Goal: Task Accomplishment & Management: Manage account settings

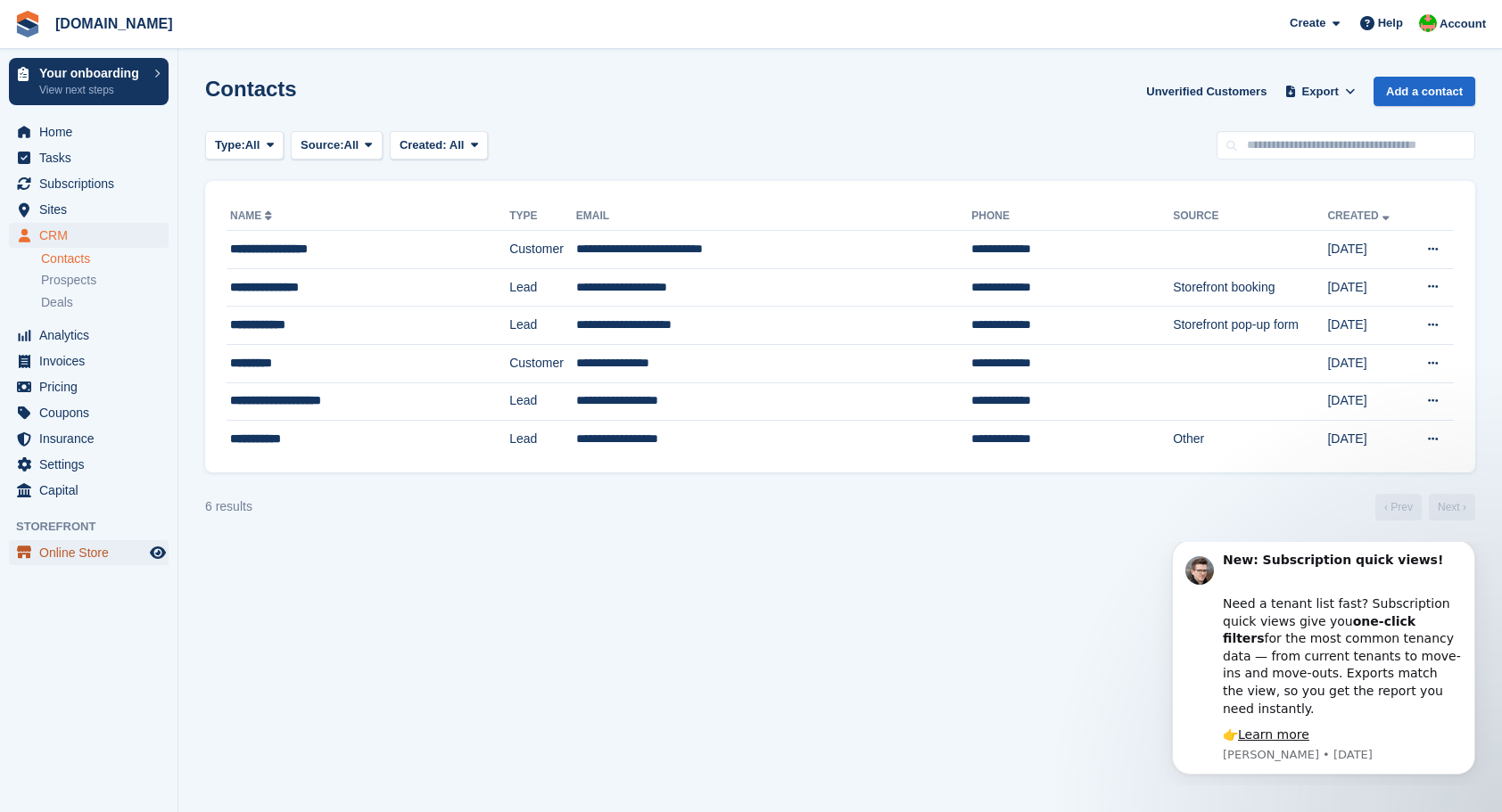
click at [64, 553] on span "Online Store" at bounding box center [92, 553] width 107 height 25
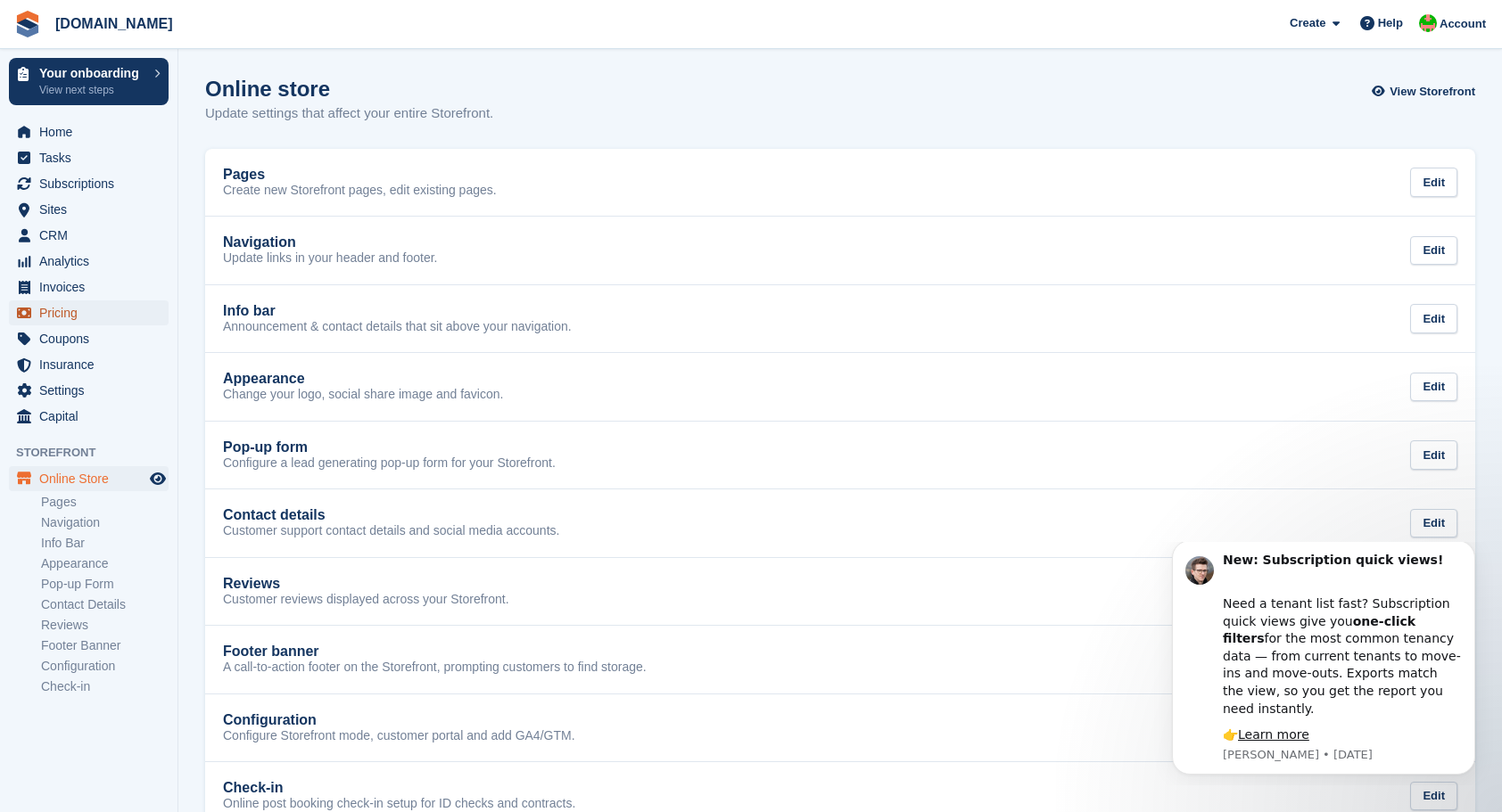
click at [56, 315] on span "Pricing" at bounding box center [92, 312] width 107 height 25
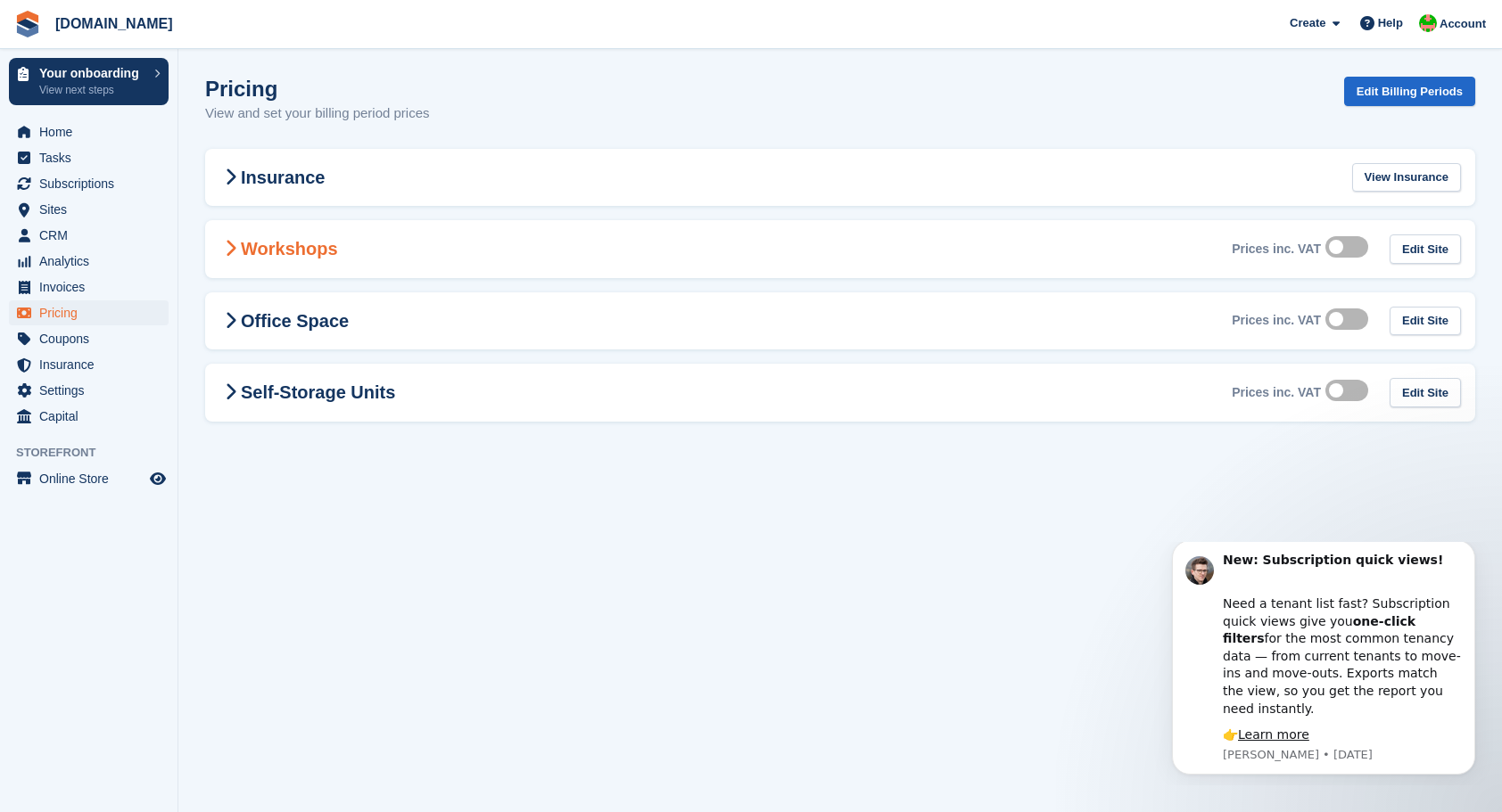
click at [234, 250] on icon at bounding box center [230, 249] width 12 height 18
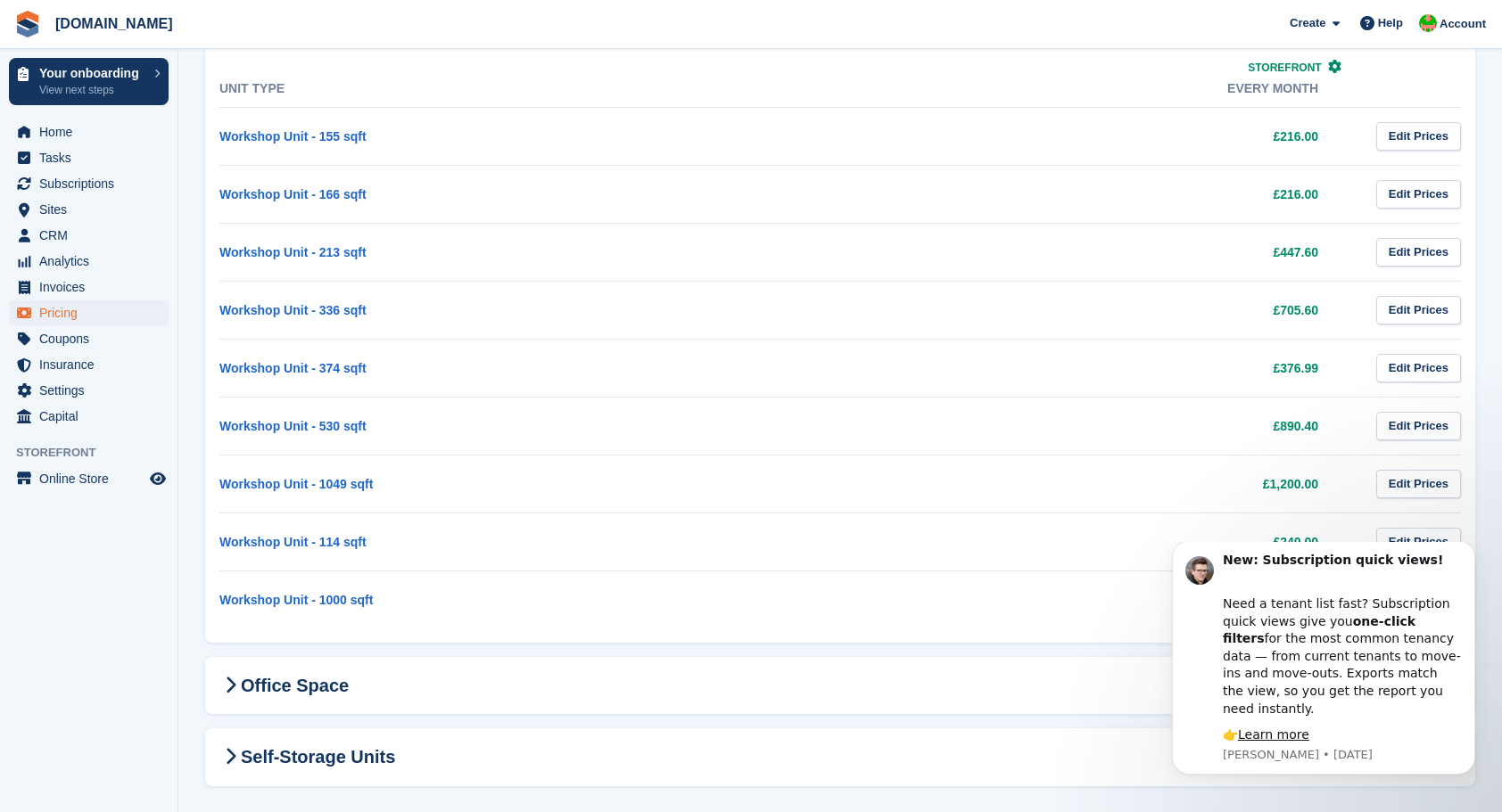
scroll to position [229, 0]
click at [68, 341] on span "Coupons" at bounding box center [92, 338] width 107 height 25
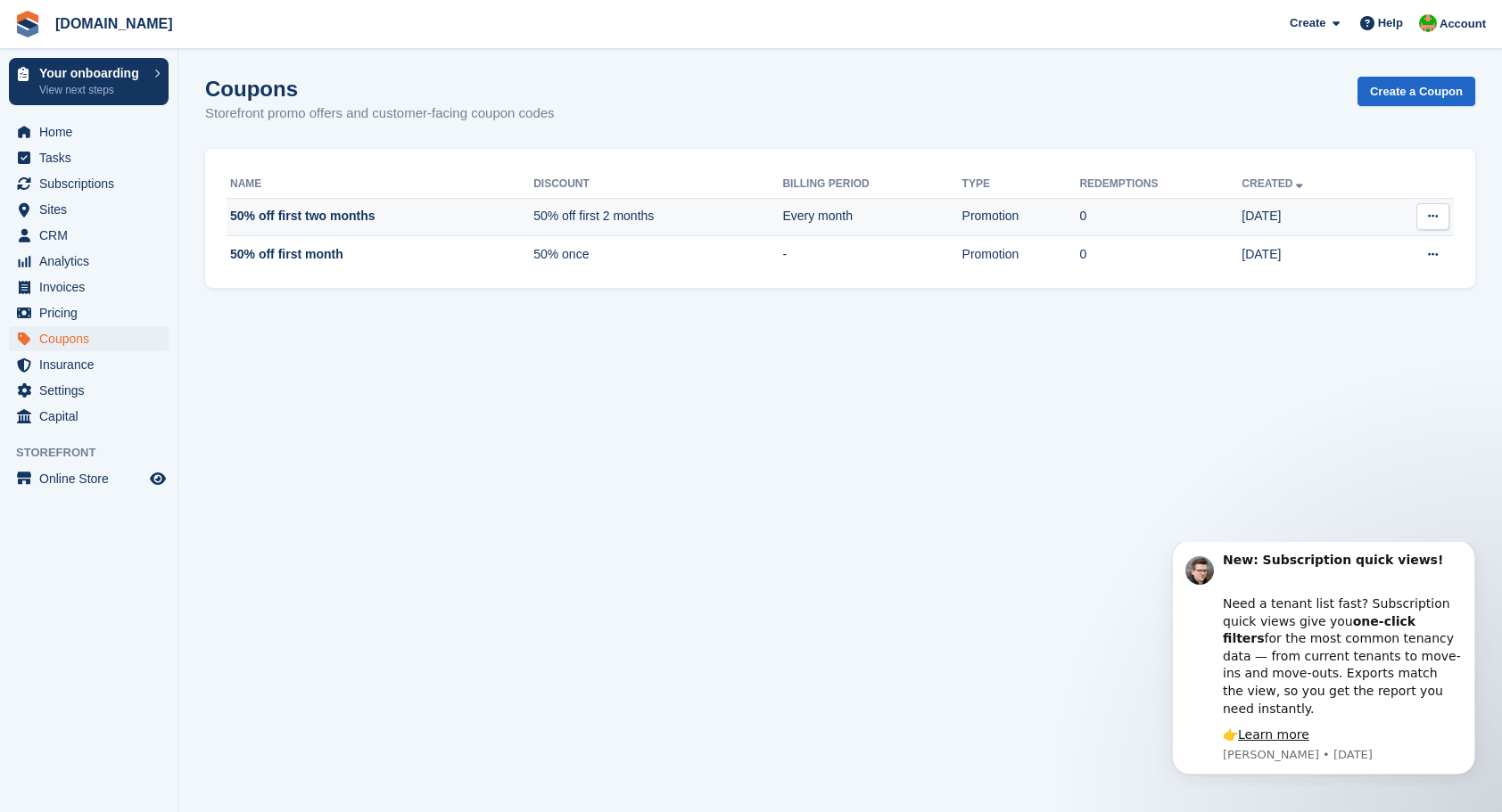
click at [1441, 216] on button at bounding box center [1433, 216] width 33 height 26
click at [1343, 270] on p "Edit coupon" at bounding box center [1364, 274] width 155 height 23
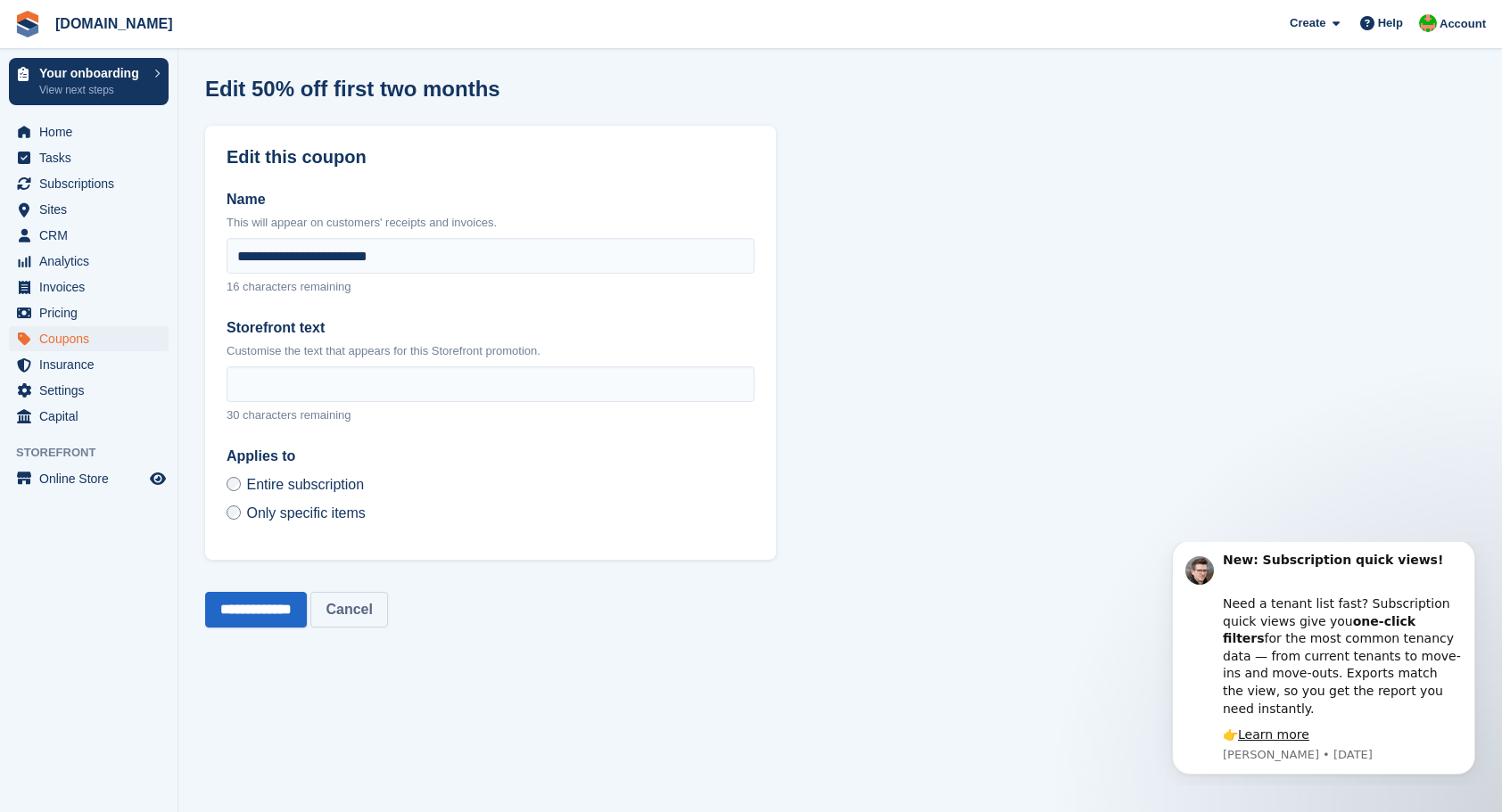
click at [376, 609] on link "Cancel" at bounding box center [349, 609] width 77 height 36
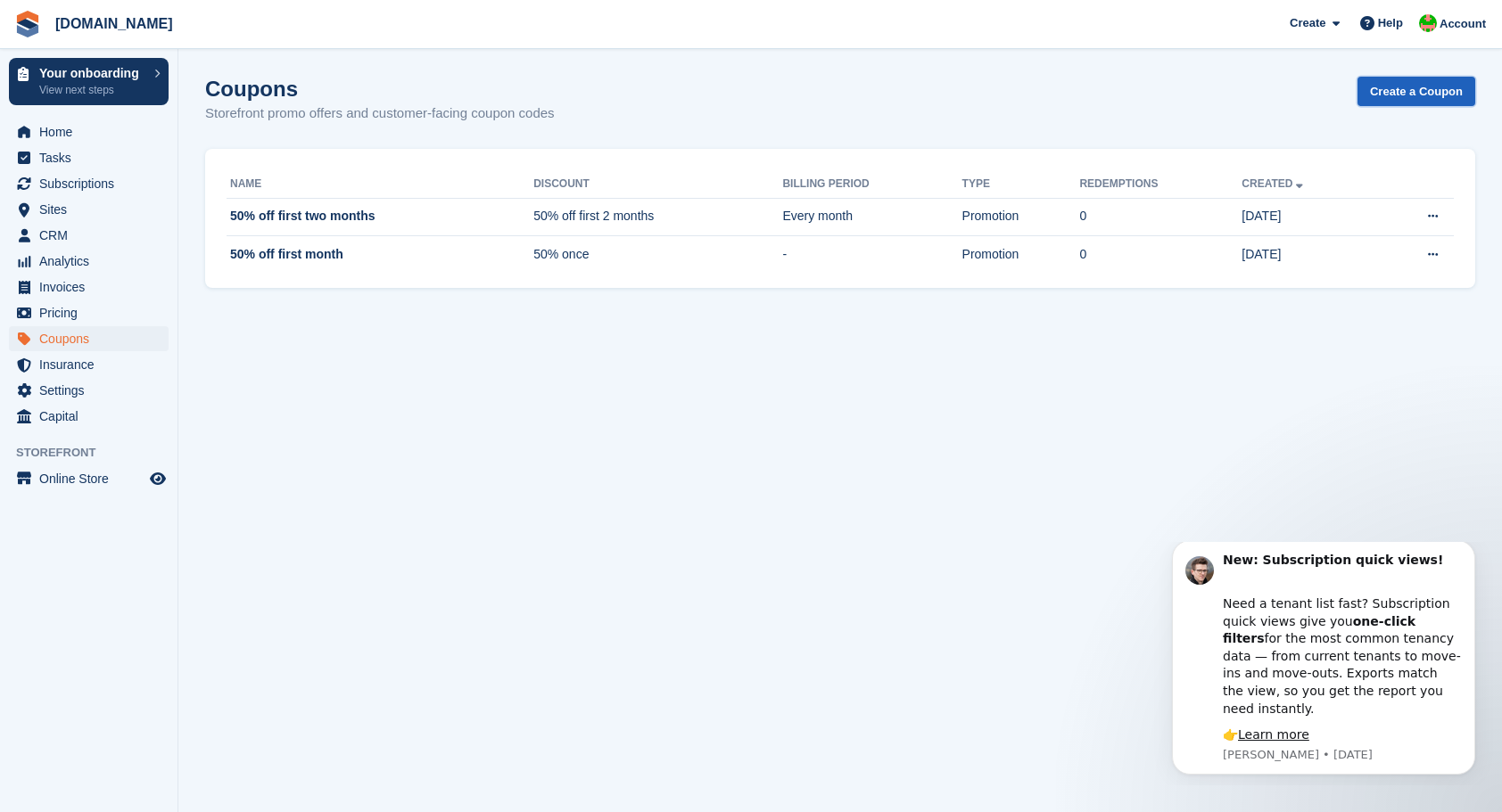
click at [1414, 93] on link "Create a Coupon" at bounding box center [1416, 91] width 118 height 29
click at [94, 184] on span "Subscriptions" at bounding box center [92, 183] width 107 height 25
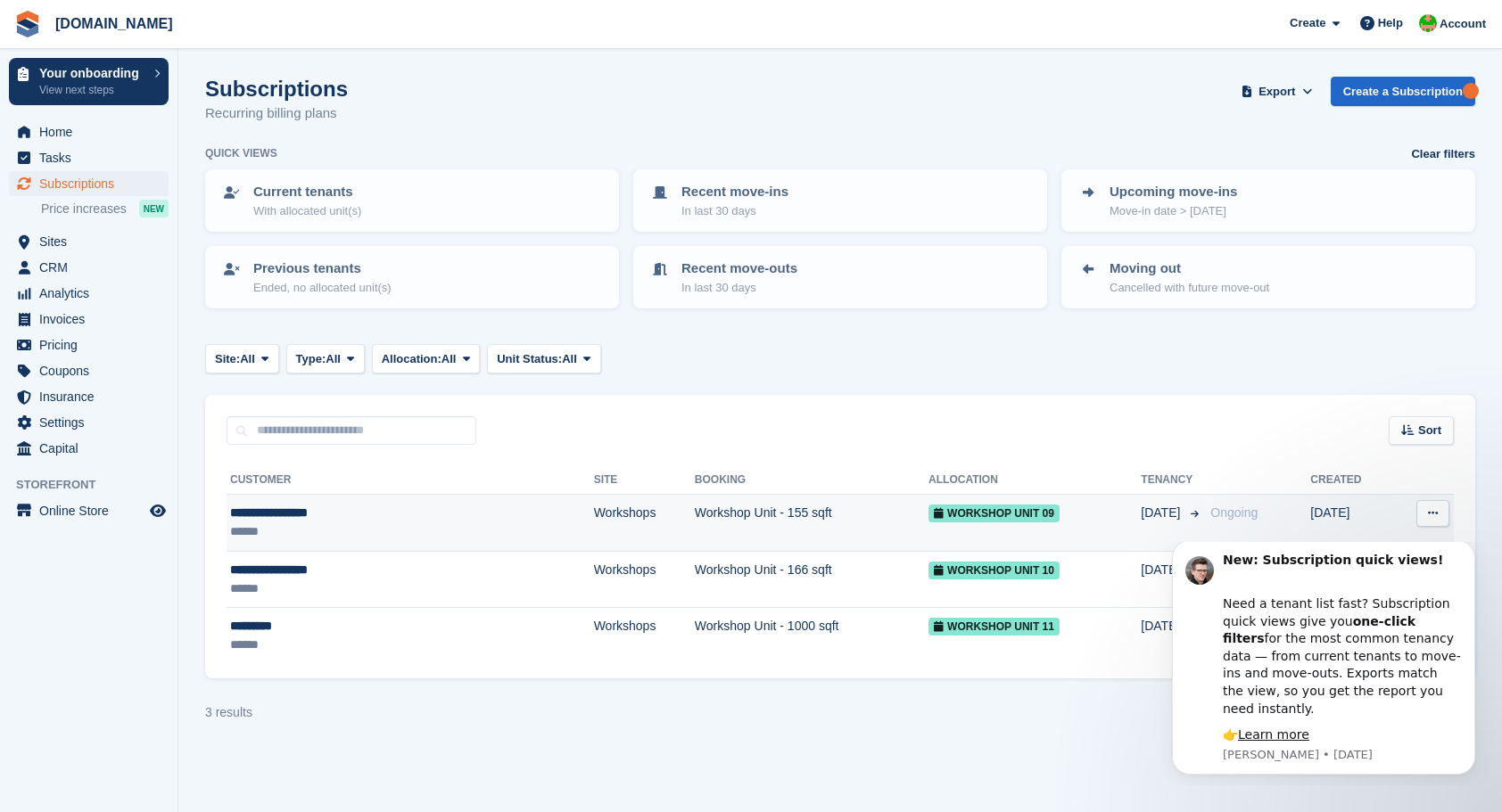
click at [373, 521] on div "**********" at bounding box center [342, 513] width 223 height 19
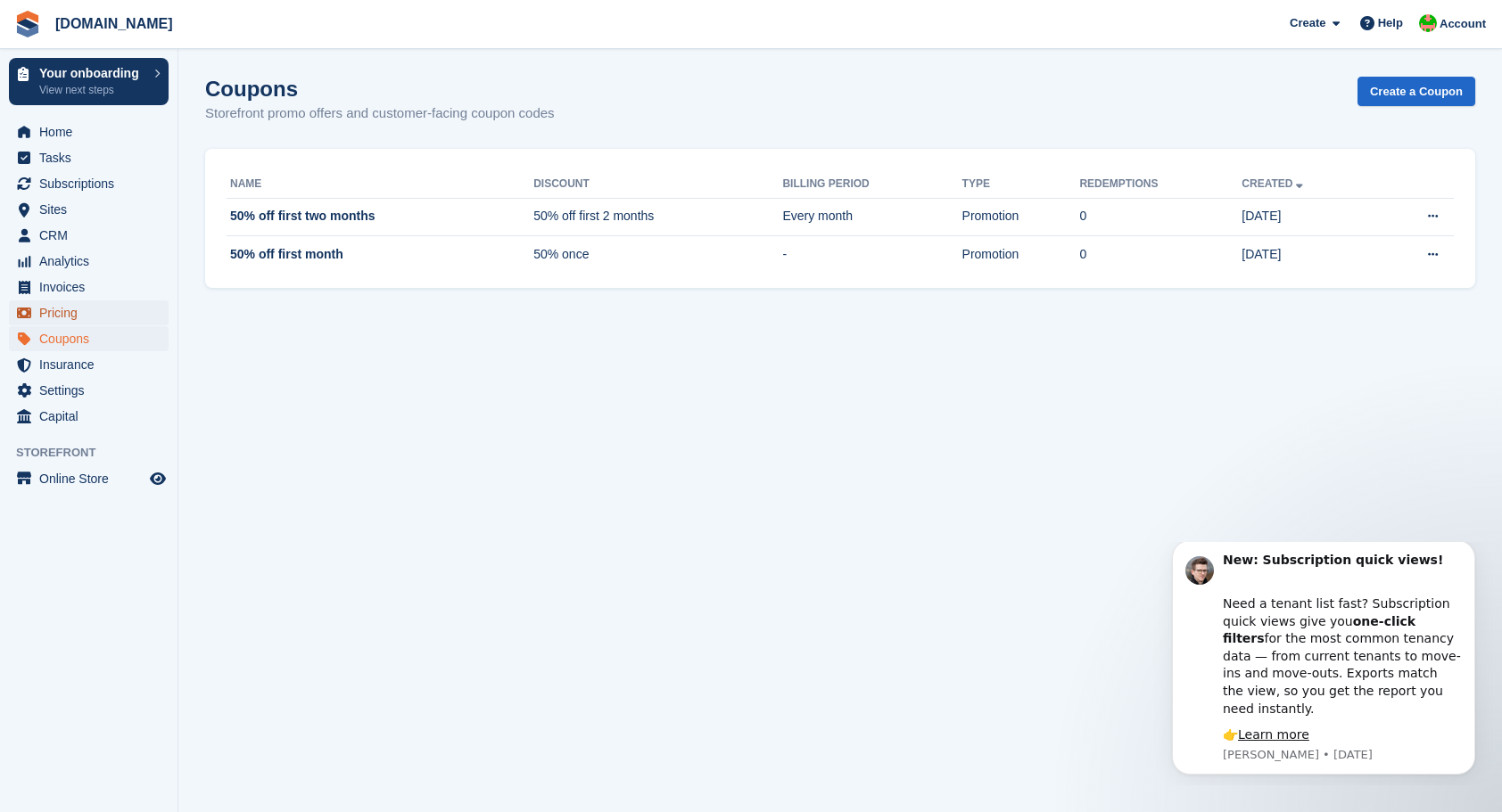
click at [75, 315] on span "Pricing" at bounding box center [92, 312] width 107 height 25
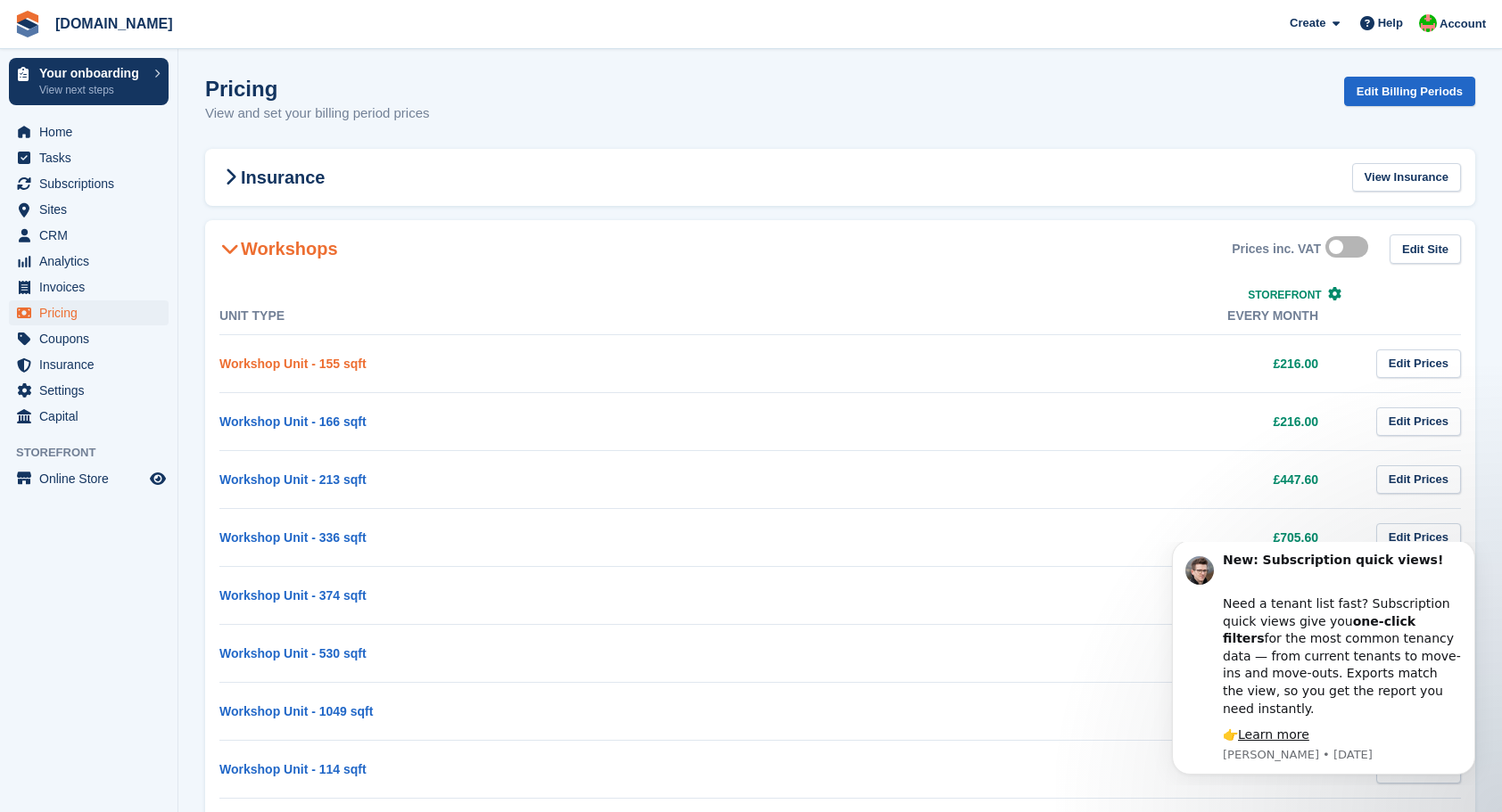
click at [333, 359] on link "Workshop Unit - 155 sqft" at bounding box center [292, 364] width 147 height 15
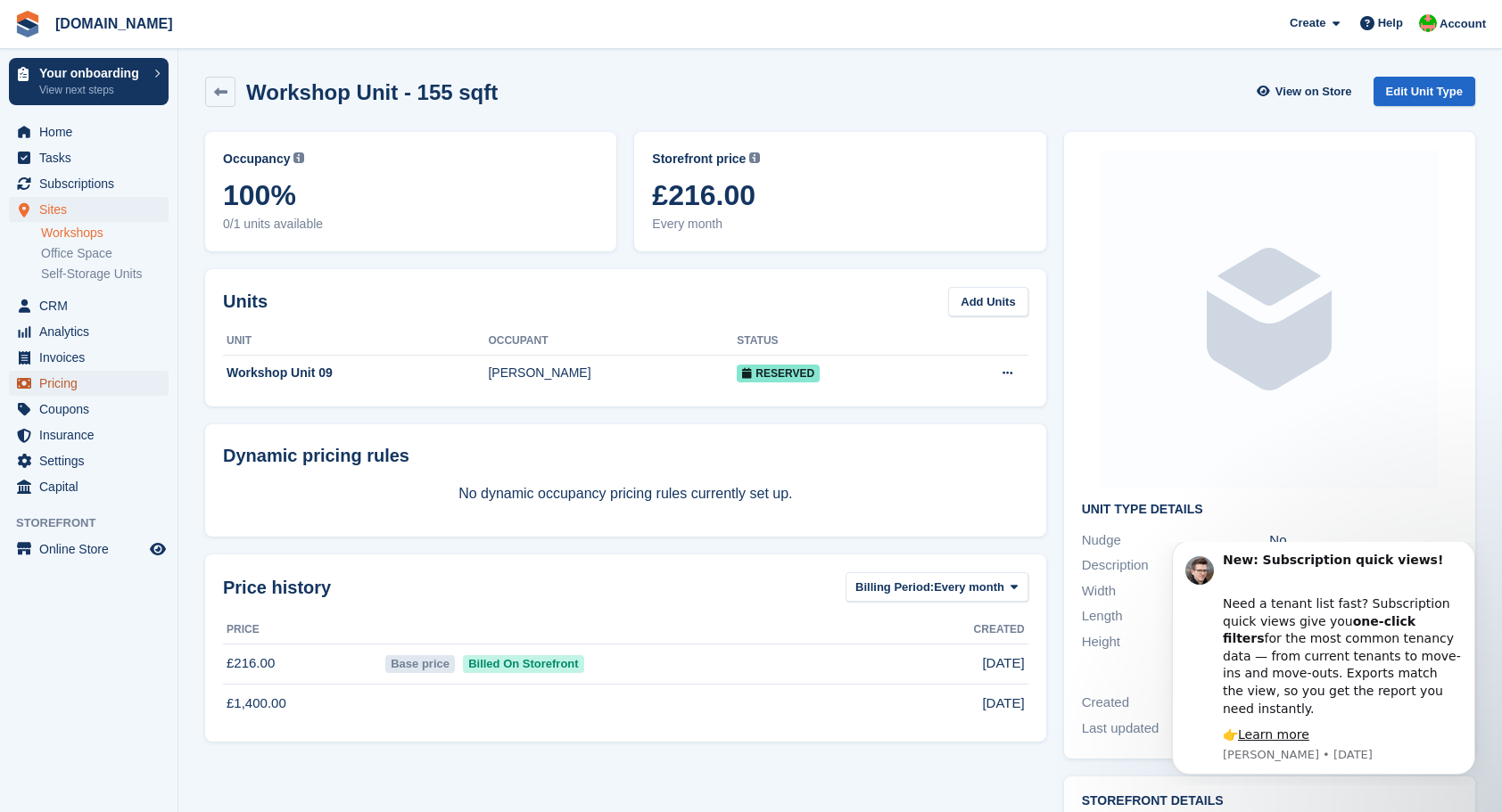
click at [43, 378] on span "Pricing" at bounding box center [92, 383] width 107 height 25
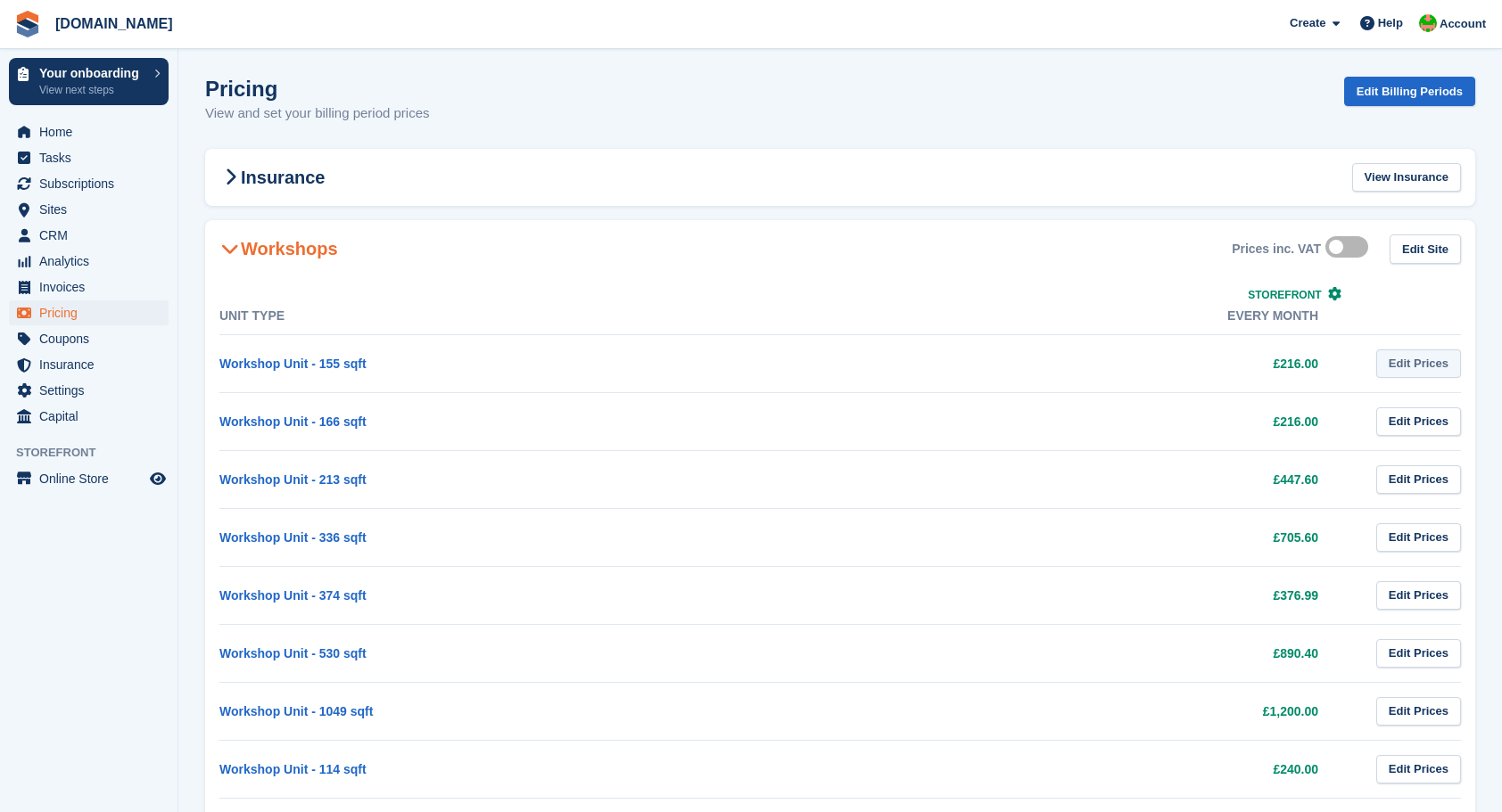
click at [1441, 365] on link "Edit Prices" at bounding box center [1418, 364] width 85 height 29
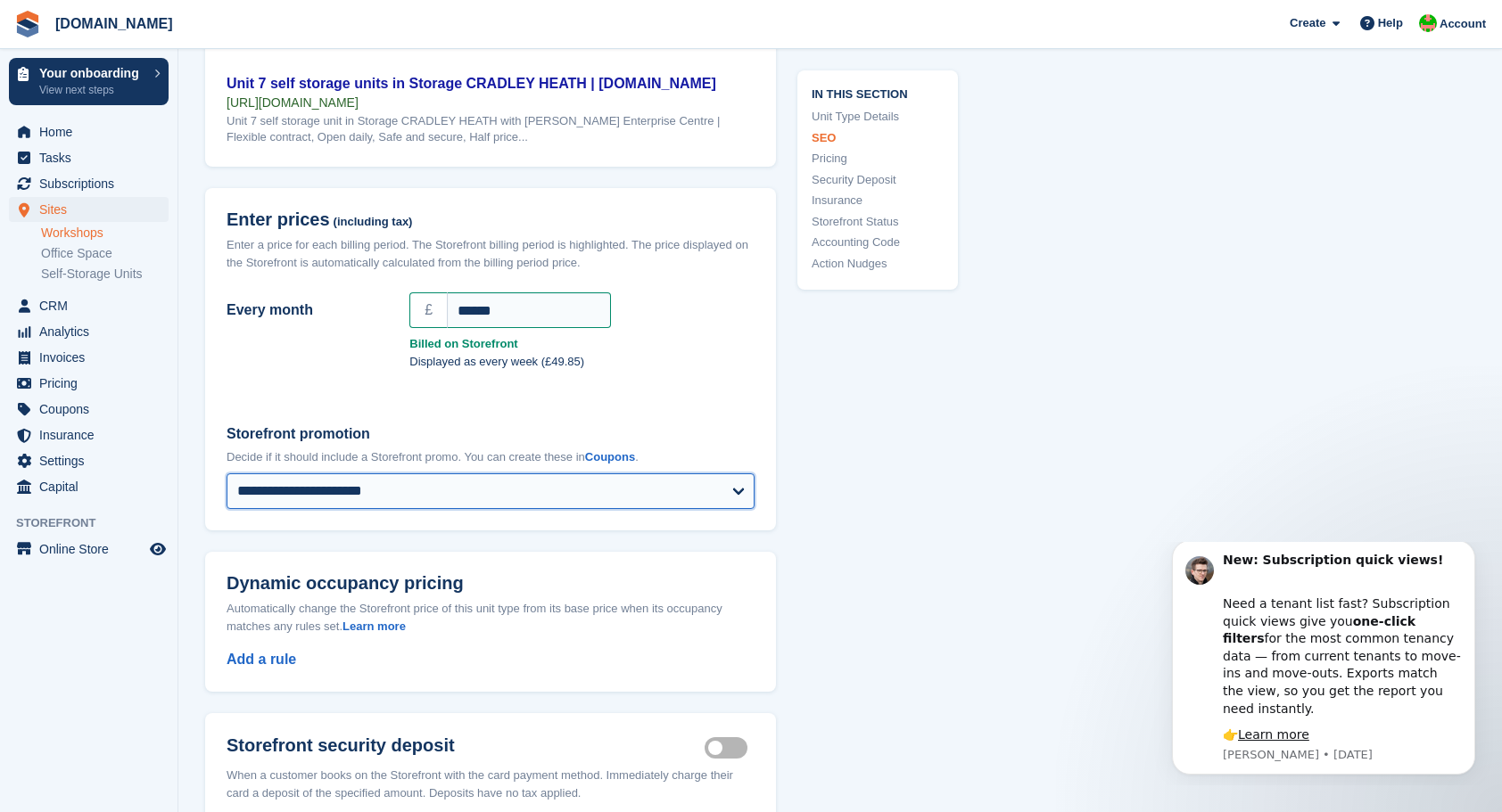
click at [741, 487] on select "**********" at bounding box center [491, 490] width 528 height 36
